Goal: Task Accomplishment & Management: Manage account settings

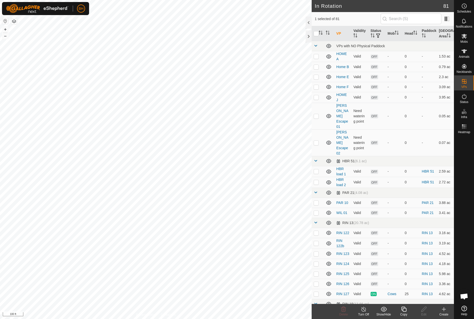
click at [404, 310] on icon at bounding box center [404, 309] width 6 height 6
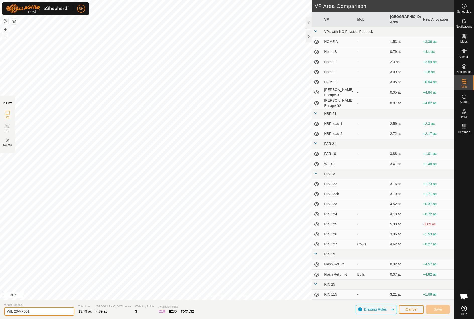
drag, startPoint x: 17, startPoint y: 312, endPoint x: 46, endPoint y: 316, distance: 29.2
click at [45, 316] on section "Virtual [PERSON_NAME] 23-VP001 Total Area 13.79 ac Grazing Area 4.89 ac Waterin…" at bounding box center [227, 309] width 454 height 19
type input "WIL 25"
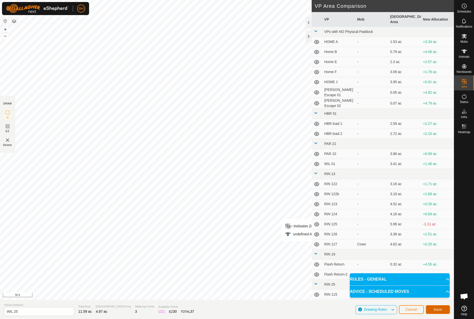
click at [444, 309] on button "Save" at bounding box center [438, 309] width 24 height 9
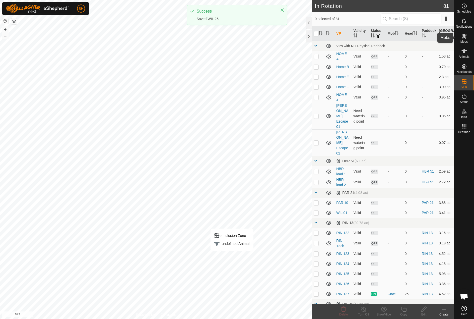
click at [466, 40] on es-mob-svg-icon at bounding box center [464, 36] width 9 height 8
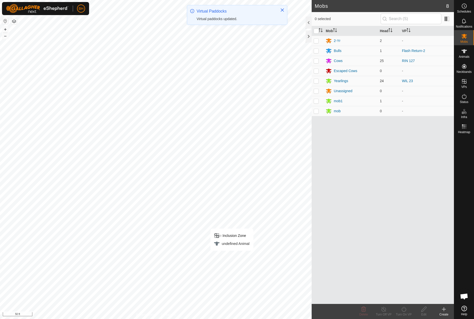
click at [318, 82] on p-checkbox at bounding box center [316, 81] width 5 height 4
checkbox input "true"
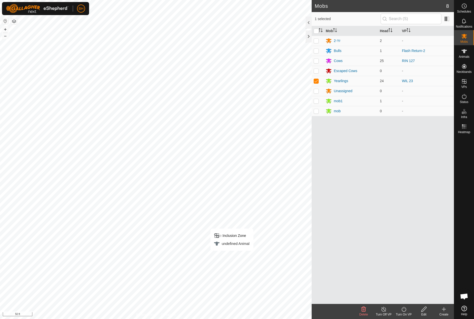
click at [403, 310] on icon at bounding box center [404, 309] width 6 height 6
click at [402, 298] on link "Now" at bounding box center [419, 298] width 50 height 10
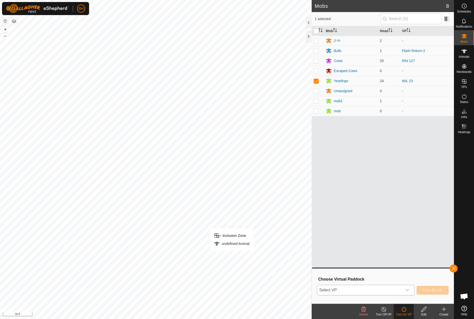
click at [383, 289] on span "Select VP" at bounding box center [360, 290] width 85 height 10
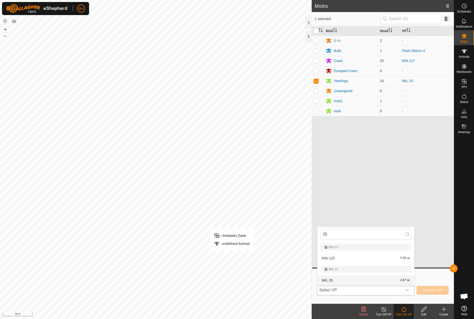
type input "25"
click at [385, 282] on li "WIL 25 4.87 ac" at bounding box center [366, 280] width 97 height 10
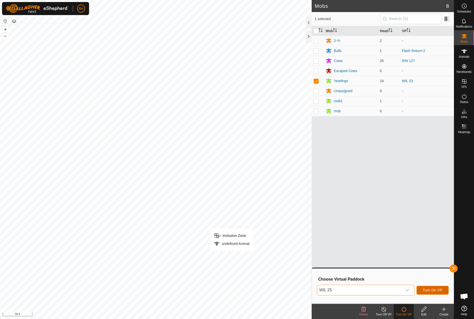
click at [432, 289] on span "Turn On VP" at bounding box center [433, 290] width 20 height 4
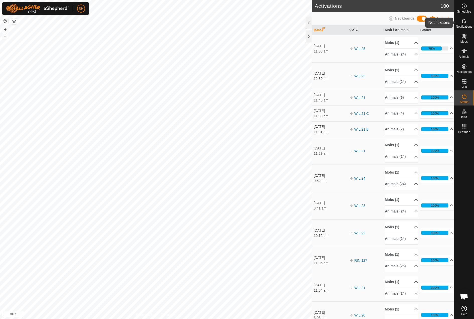
click at [466, 24] on icon at bounding box center [465, 21] width 6 height 6
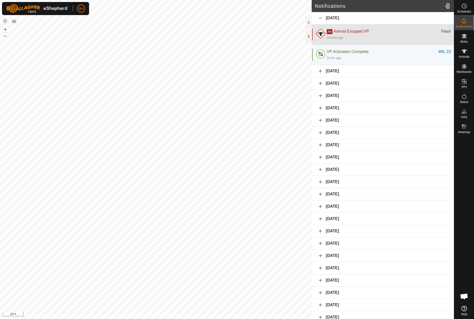
click at [401, 35] on div "14 mins ago" at bounding box center [389, 37] width 124 height 6
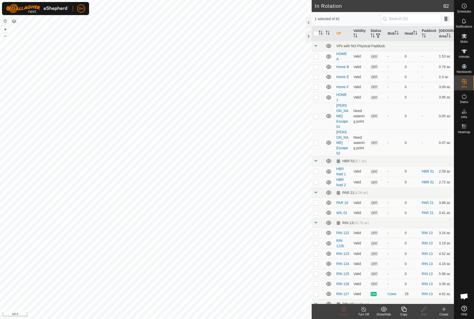
checkbox input "true"
checkbox input "false"
checkbox input "true"
click at [405, 313] on div "Copy" at bounding box center [404, 314] width 20 height 5
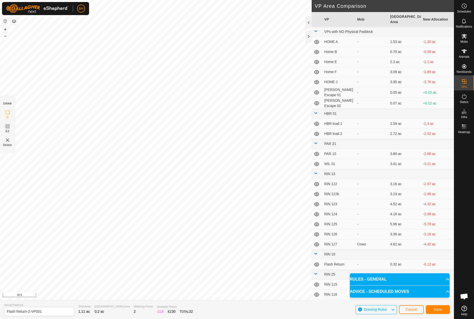
click at [112, 0] on html "BH Schedules Notifications Mobs Animals Neckbands VPs Status Infra Heatmap Help…" at bounding box center [237, 159] width 474 height 319
drag, startPoint x: 19, startPoint y: 311, endPoint x: 81, endPoint y: 323, distance: 63.6
click at [81, 319] on html "BH Schedules Notifications Mobs Animals Neckbands VPs Status Infra Heatmap Help…" at bounding box center [237, 159] width 474 height 319
type input "Flash 01"
click at [440, 312] on button "Save" at bounding box center [438, 309] width 24 height 9
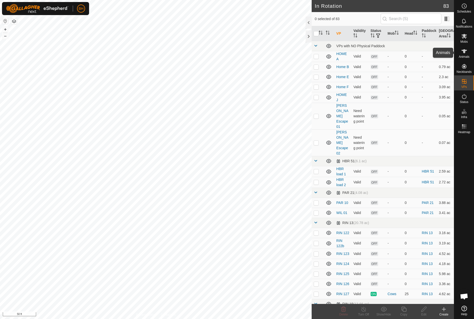
click at [465, 54] on icon at bounding box center [465, 51] width 6 height 6
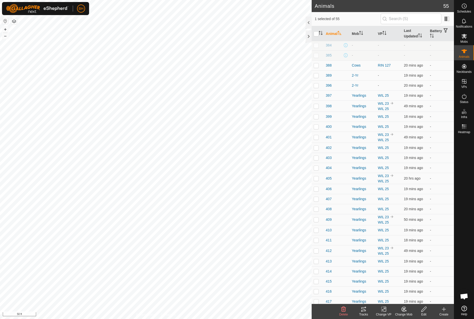
scroll to position [297, 0]
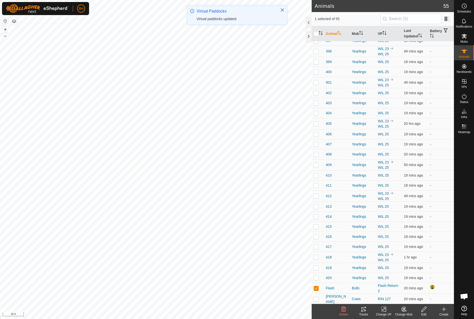
click at [385, 312] on div "Change VP" at bounding box center [384, 314] width 20 height 5
click at [397, 289] on link "Choose VP..." at bounding box center [399, 288] width 50 height 10
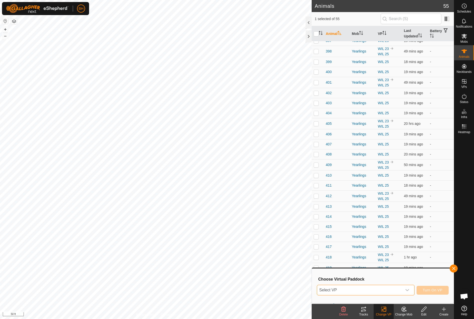
click at [348, 294] on span "Select VP" at bounding box center [360, 290] width 85 height 10
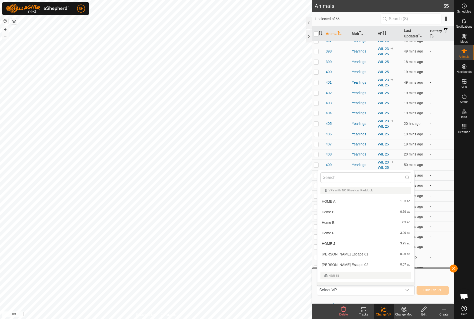
scroll to position [7, 0]
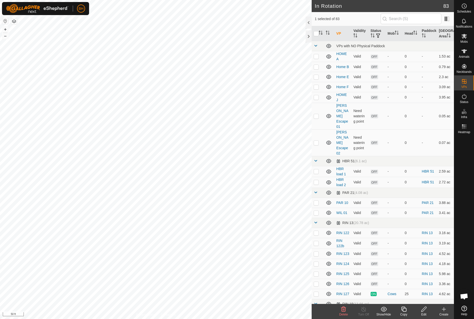
click at [405, 313] on div "Copy" at bounding box center [404, 314] width 20 height 5
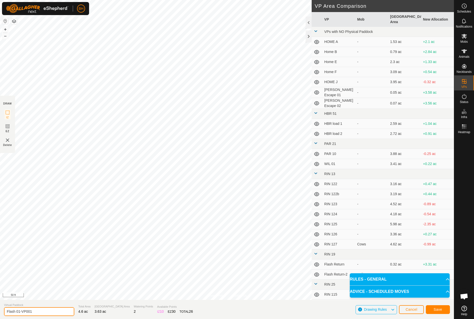
drag, startPoint x: 18, startPoint y: 309, endPoint x: 125, endPoint y: 331, distance: 109.7
click at [125, 319] on html "BH Schedules Notifications Mobs Animals Neckbands VPs Status Infra Heatmap Help…" at bounding box center [237, 159] width 474 height 319
type input "Flash 02"
click at [442, 308] on span "Save" at bounding box center [438, 309] width 9 height 4
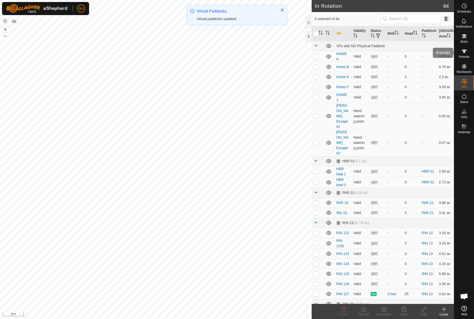
click at [467, 52] on icon at bounding box center [465, 51] width 6 height 6
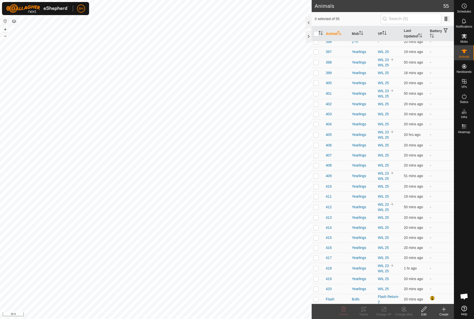
scroll to position [297, 0]
click at [318, 288] on p-checkbox at bounding box center [316, 288] width 5 height 4
checkbox input "true"
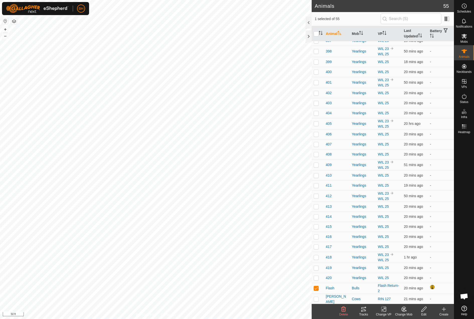
click at [389, 311] on change-vp-svg-icon at bounding box center [384, 309] width 20 height 6
click at [395, 291] on link "Choose VP..." at bounding box center [399, 288] width 50 height 10
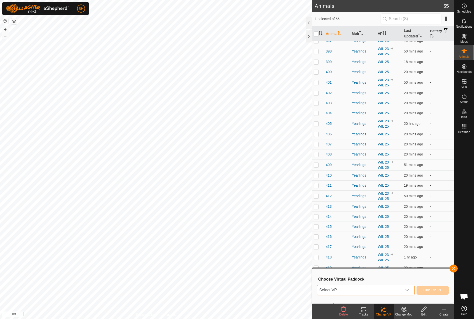
click at [374, 290] on span "Select VP" at bounding box center [360, 290] width 85 height 10
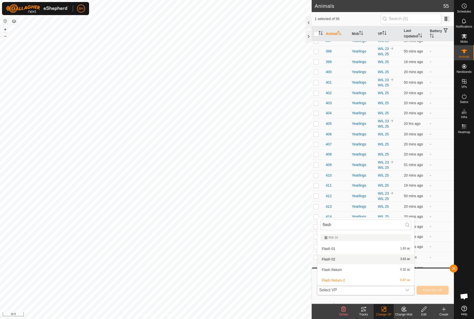
type input "flash"
click at [342, 259] on li "Flash 02 3.63 ac" at bounding box center [366, 259] width 97 height 10
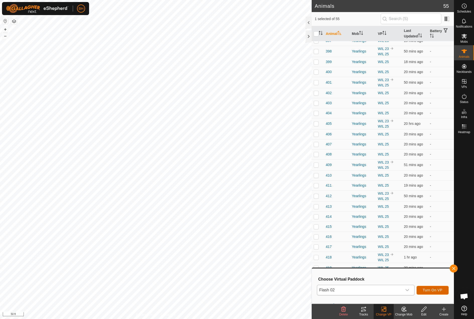
click at [443, 292] on button "Turn On VP" at bounding box center [433, 290] width 32 height 9
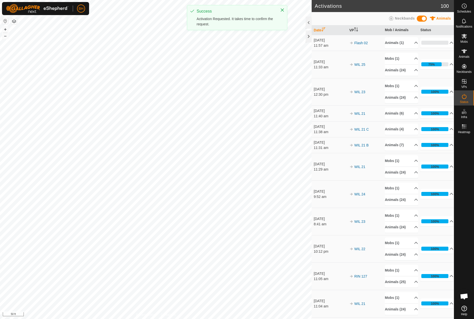
click at [374, 148] on div "Activations 100 Animals Neckbands Date VP Mob / Animals Status 12 Sept 2025 11:…" at bounding box center [227, 159] width 454 height 319
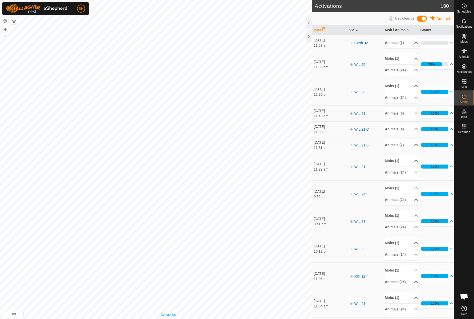
click at [174, 313] on div "Privacy Policy Contact Us Flash 02 Status: OFF Type: Inclusion Zone + – ⇧ i 50 …" at bounding box center [156, 159] width 312 height 319
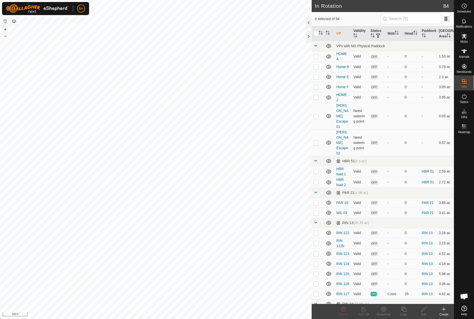
checkbox input "true"
click at [406, 311] on icon at bounding box center [404, 309] width 6 height 6
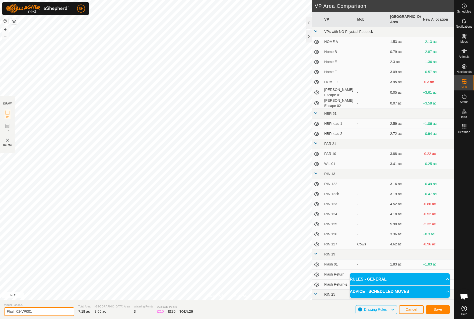
drag, startPoint x: 19, startPoint y: 310, endPoint x: 71, endPoint y: 319, distance: 52.2
click at [65, 317] on section "Virtual Paddock Flash 02-VP001 Total Area 7.19 ac Grazing Area 3.66 ac Watering…" at bounding box center [227, 309] width 454 height 19
type input "Flash 03"
click at [443, 312] on button "Save" at bounding box center [438, 309] width 24 height 9
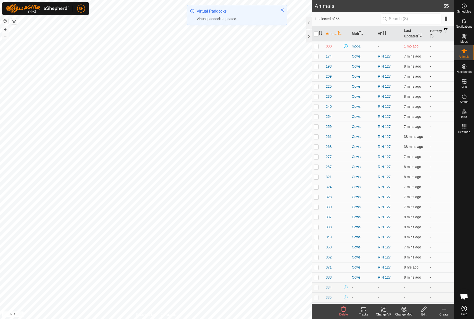
click at [384, 312] on div "Change VP" at bounding box center [384, 314] width 20 height 5
click at [394, 289] on link "Choose VP..." at bounding box center [399, 288] width 50 height 10
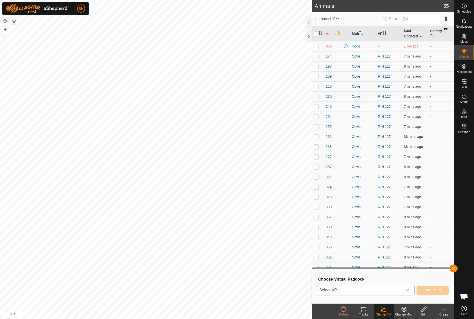
click at [384, 290] on span "Select VP" at bounding box center [360, 290] width 85 height 10
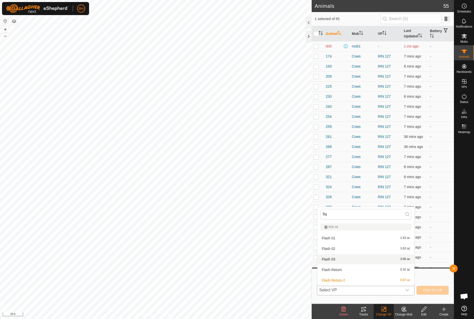
type input "fla"
click at [364, 261] on li "Flash 03 3.66 ac" at bounding box center [366, 259] width 97 height 10
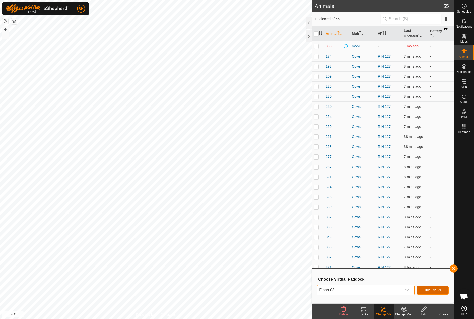
click at [435, 288] on span "Turn On VP" at bounding box center [433, 290] width 20 height 4
